Goal: Obtain resource: Obtain resource

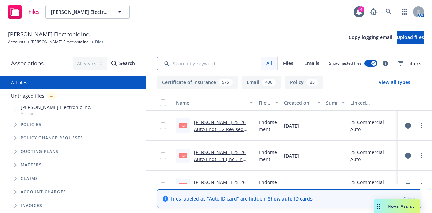
click at [232, 65] on input "Search by keyword..." at bounding box center [207, 64] width 100 height 14
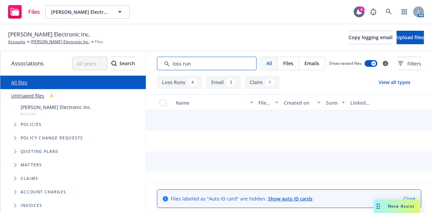
type input "loss run"
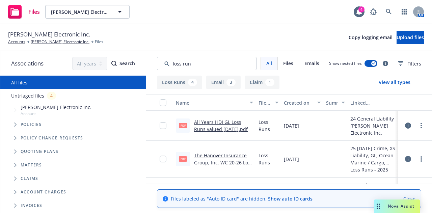
click at [293, 102] on div "Created on" at bounding box center [298, 102] width 29 height 7
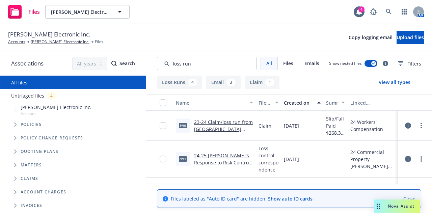
click at [293, 102] on div "Created on" at bounding box center [298, 102] width 29 height 7
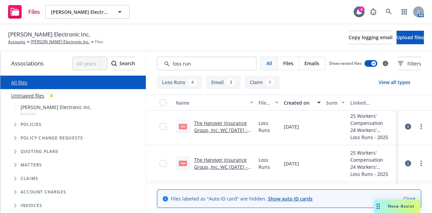
scroll to position [33, 0]
click at [224, 127] on link "The Hanover Insurance Group, Inc. WC [DATE] - [DATE] Loss Runs - Valued [DATE].…" at bounding box center [223, 134] width 59 height 28
